Goal: Register for event/course

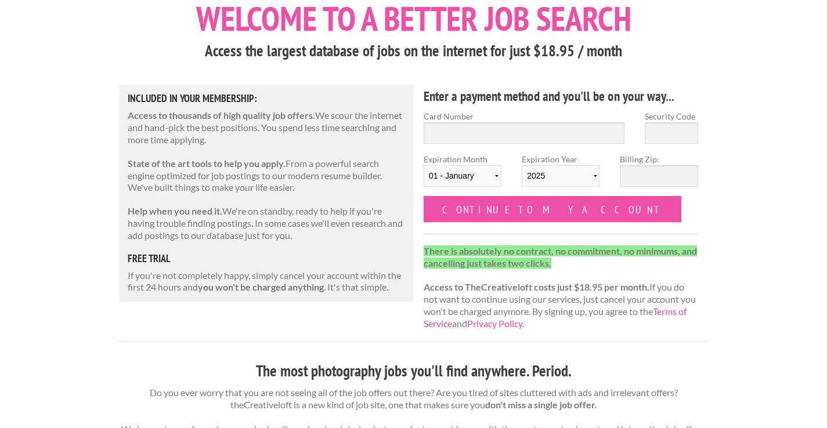
scroll to position [73, 0]
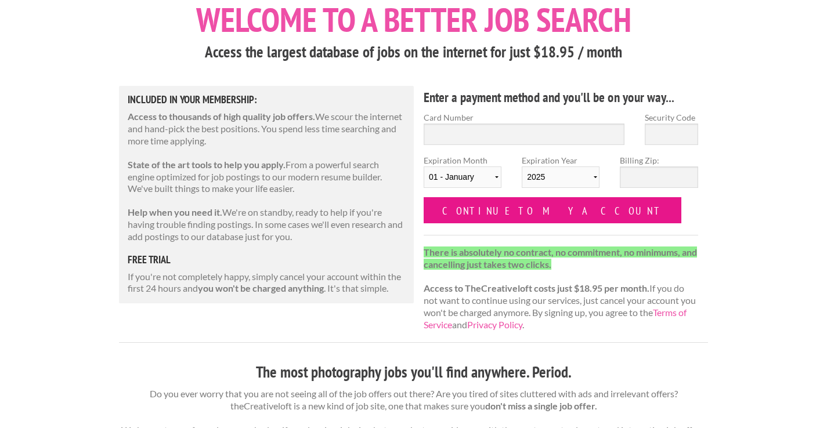
click at [486, 209] on input "Continue to my account" at bounding box center [552, 210] width 258 height 26
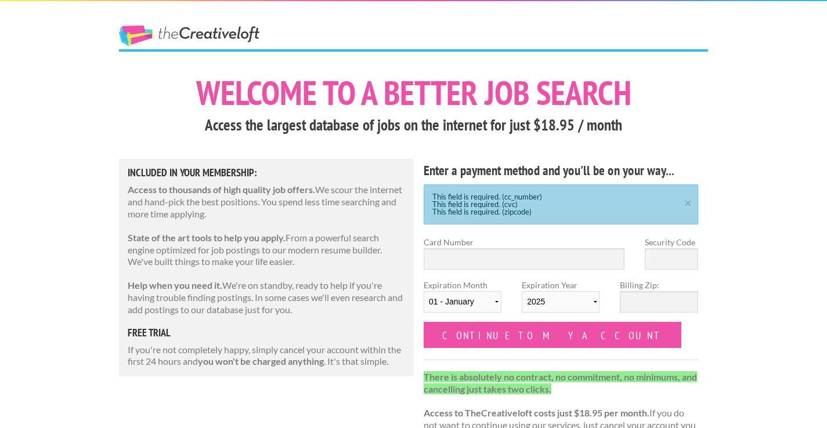
click at [204, 38] on link "The Creative Loft" at bounding box center [189, 36] width 140 height 21
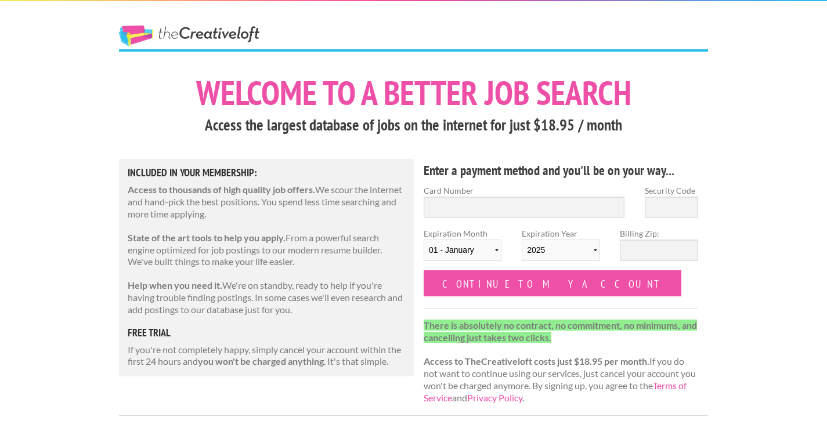
click at [222, 33] on link "The Creative Loft" at bounding box center [189, 36] width 140 height 21
